Goal: Information Seeking & Learning: Learn about a topic

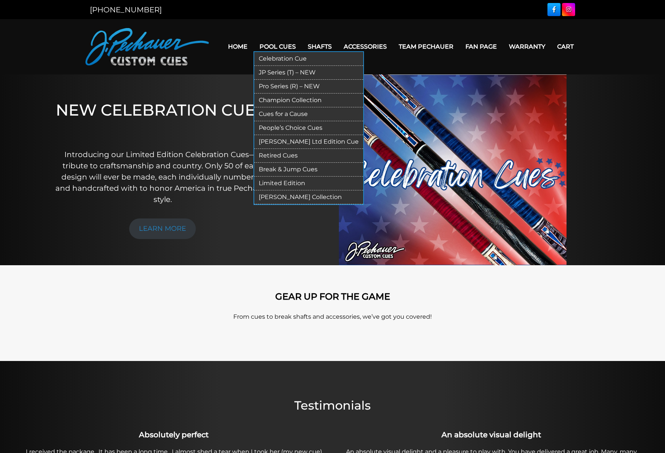
click at [265, 69] on link "JP Series (T) – NEW" at bounding box center [308, 73] width 109 height 14
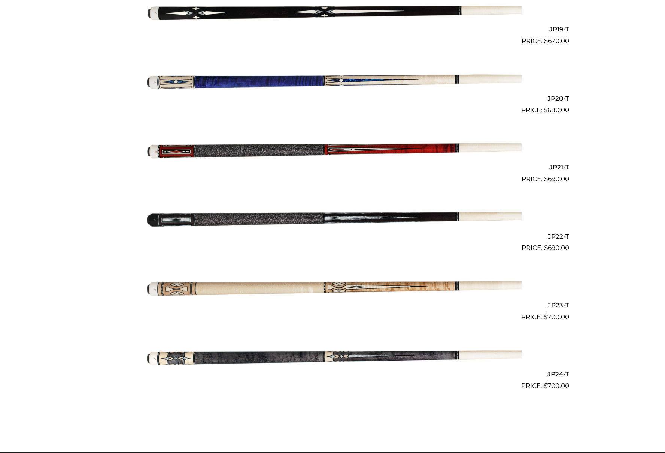
scroll to position [1498, 0]
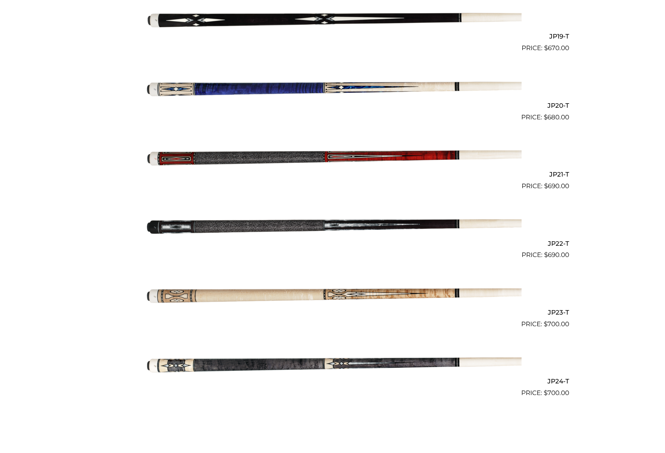
click at [241, 354] on img at bounding box center [332, 363] width 378 height 63
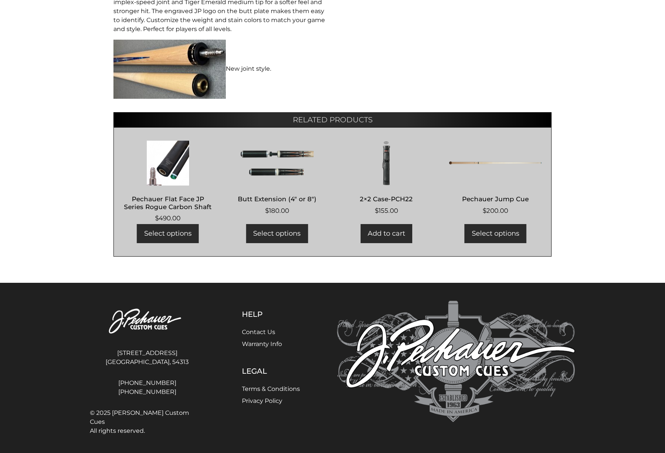
scroll to position [469, 0]
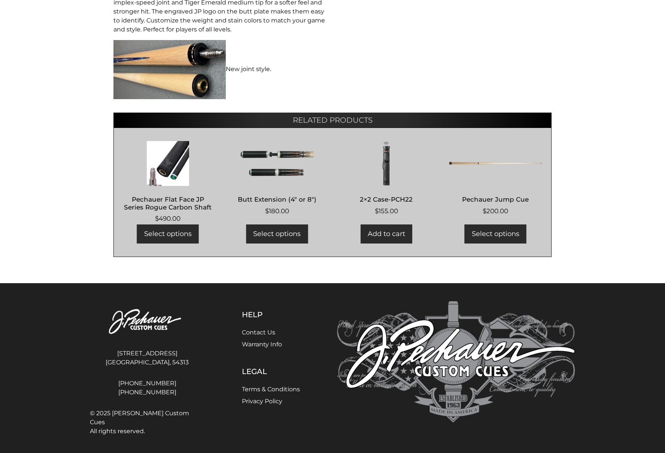
click at [264, 342] on link "Warranty Info" at bounding box center [262, 344] width 40 height 7
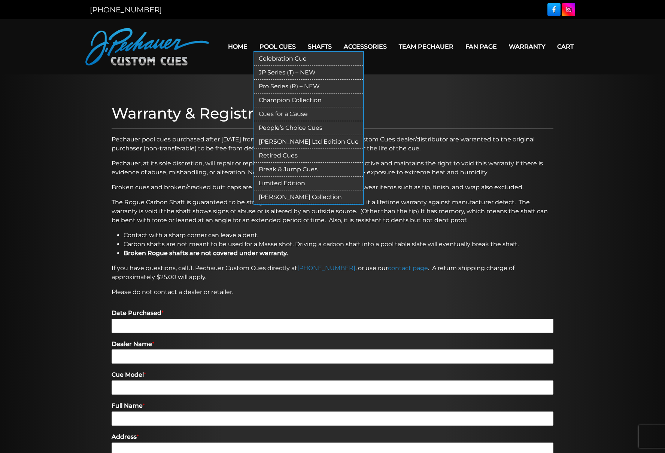
click at [274, 80] on link "Pro Series (R) – NEW" at bounding box center [308, 87] width 109 height 14
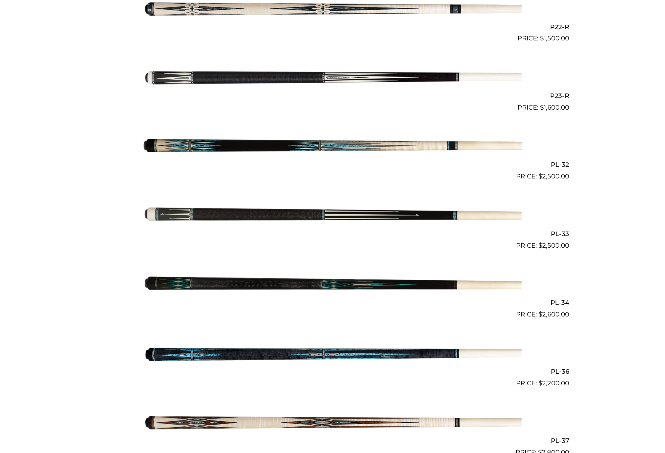
scroll to position [1465, 0]
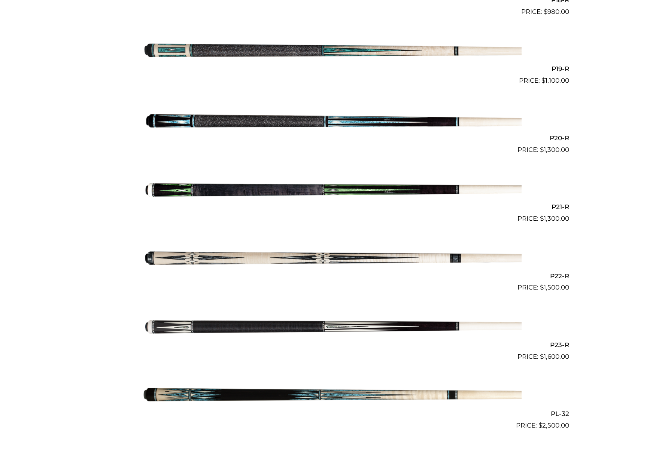
click at [272, 248] on img at bounding box center [332, 258] width 378 height 63
